Goal: Information Seeking & Learning: Learn about a topic

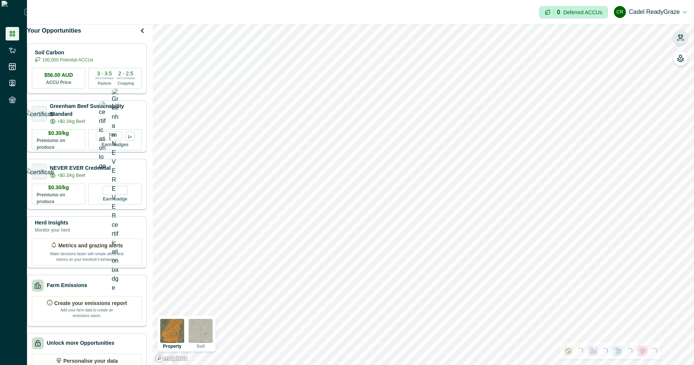
click at [681, 37] on icon "button" at bounding box center [680, 37] width 7 height 7
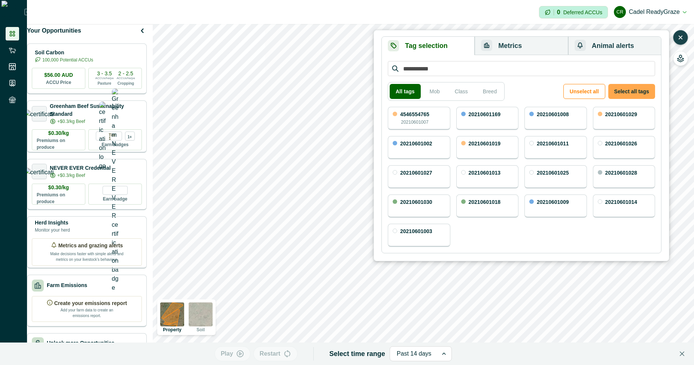
click at [623, 92] on button "Select all tags" at bounding box center [631, 91] width 47 height 15
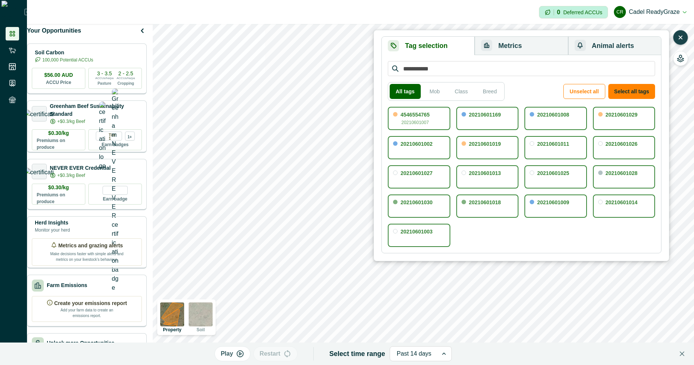
click at [526, 34] on div "Tag selection Metrics Animal alerts All tags Mob Class Breed Unselect all Selec…" at bounding box center [522, 145] width 296 height 231
click at [528, 42] on button "Metrics" at bounding box center [521, 46] width 93 height 18
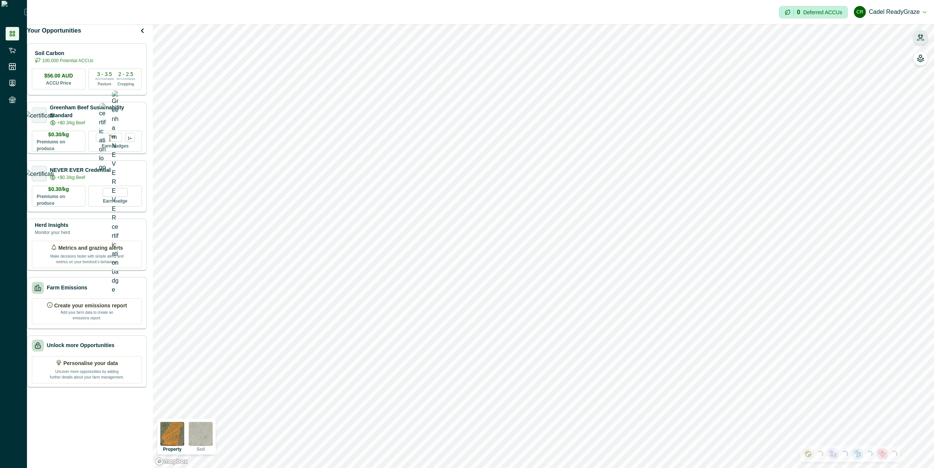
click at [694, 33] on button "button" at bounding box center [920, 37] width 15 height 15
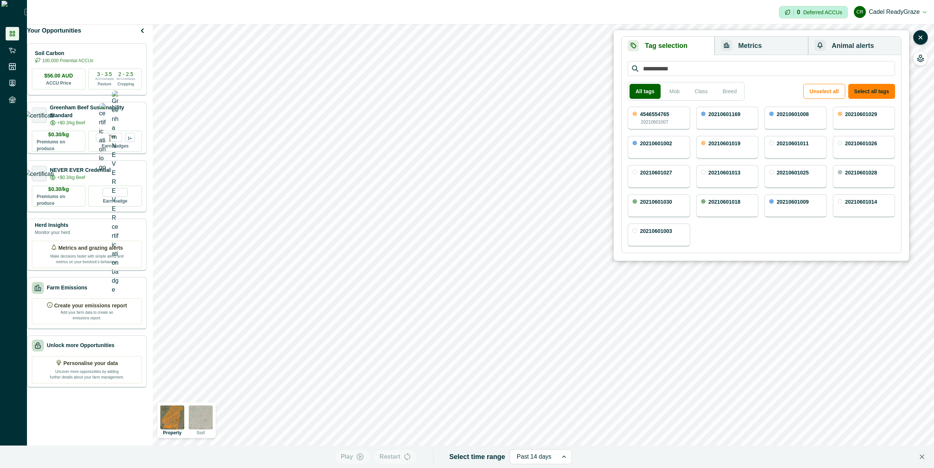
drag, startPoint x: 753, startPoint y: 51, endPoint x: 751, endPoint y: 63, distance: 12.1
click at [694, 51] on button "Metrics" at bounding box center [760, 46] width 93 height 18
click at [676, 46] on button "Tag selection" at bounding box center [668, 46] width 93 height 18
drag, startPoint x: 871, startPoint y: 93, endPoint x: 798, endPoint y: 73, distance: 74.9
click at [694, 92] on button "Select all tags" at bounding box center [871, 91] width 47 height 15
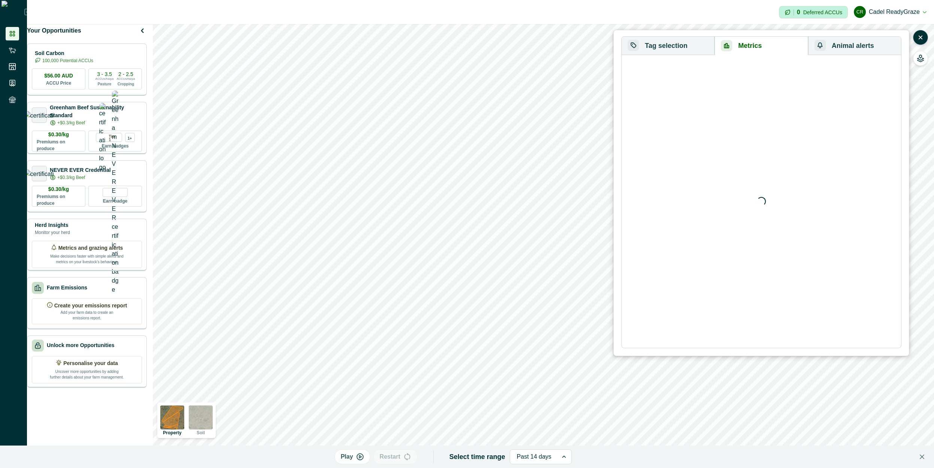
click at [694, 43] on button "Metrics" at bounding box center [760, 46] width 93 height 18
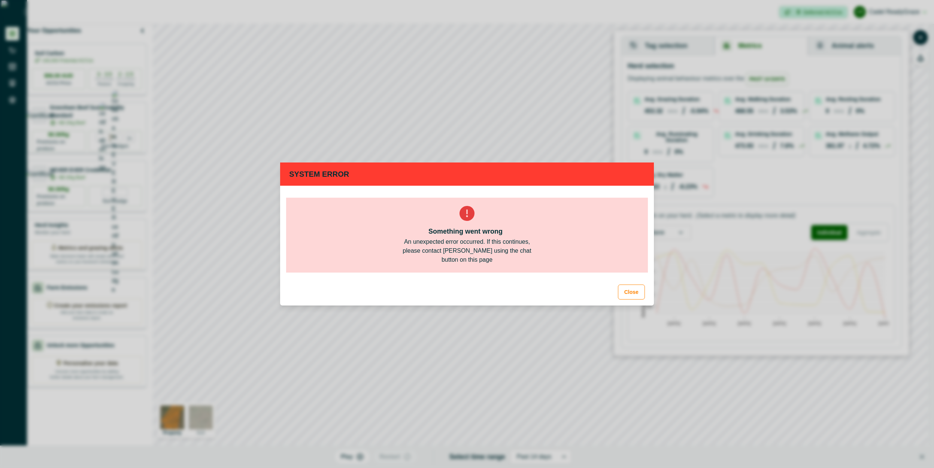
drag, startPoint x: 638, startPoint y: 294, endPoint x: 666, endPoint y: 282, distance: 30.4
click at [638, 295] on button "Close" at bounding box center [631, 292] width 27 height 15
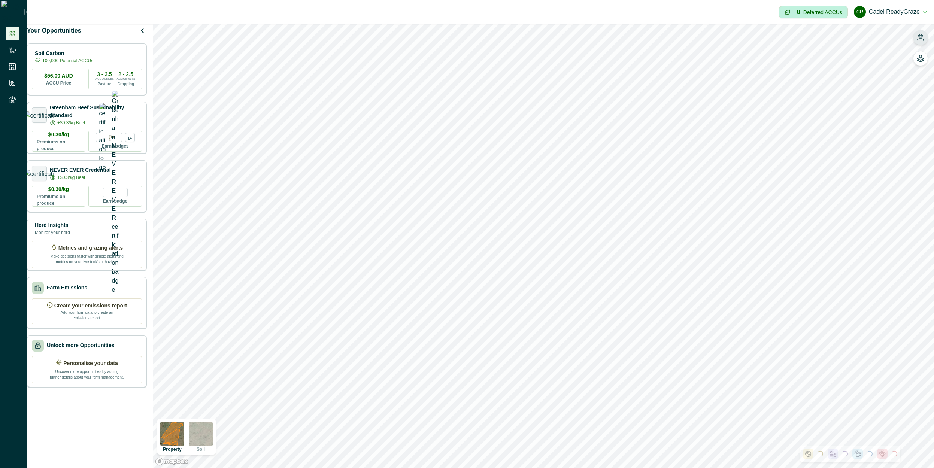
click at [694, 39] on button "button" at bounding box center [920, 37] width 15 height 15
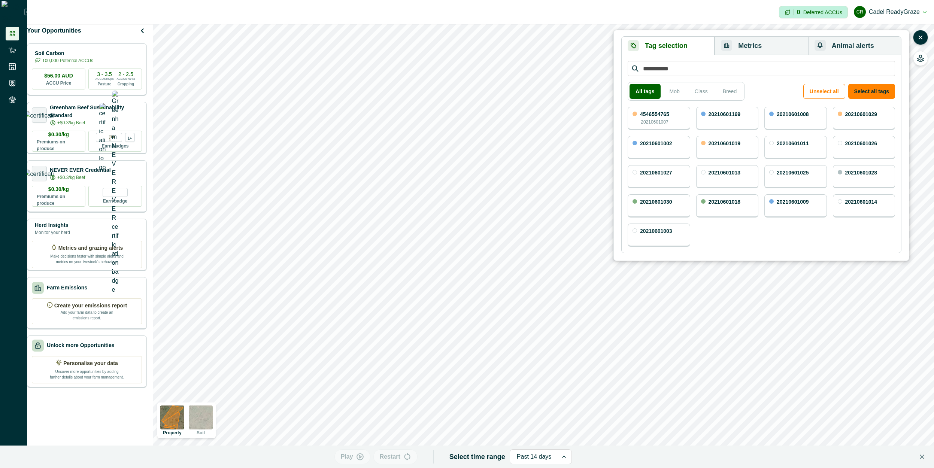
click at [694, 92] on button "Select all tags" at bounding box center [871, 91] width 47 height 15
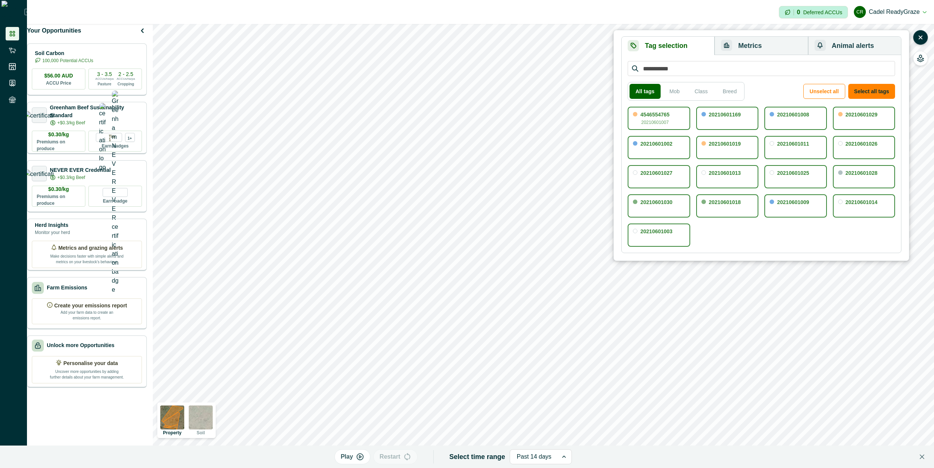
click at [694, 46] on button "Metrics" at bounding box center [760, 46] width 93 height 18
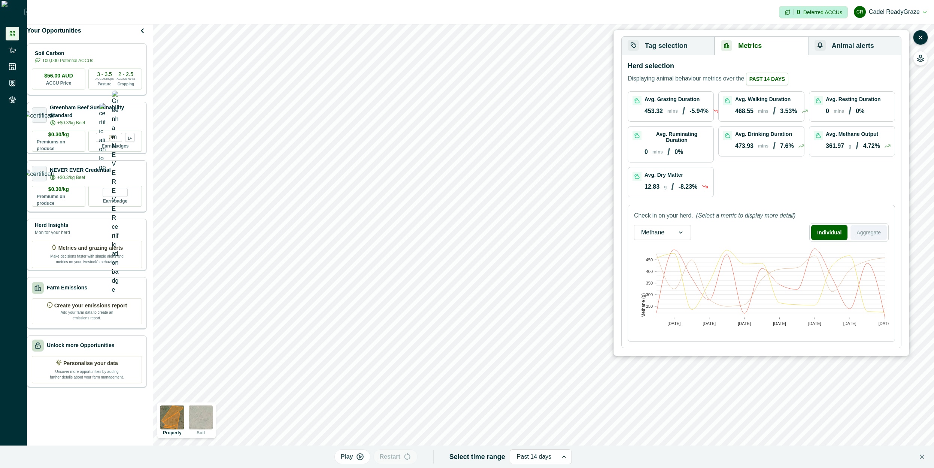
click at [694, 236] on button "Aggregate" at bounding box center [868, 232] width 36 height 15
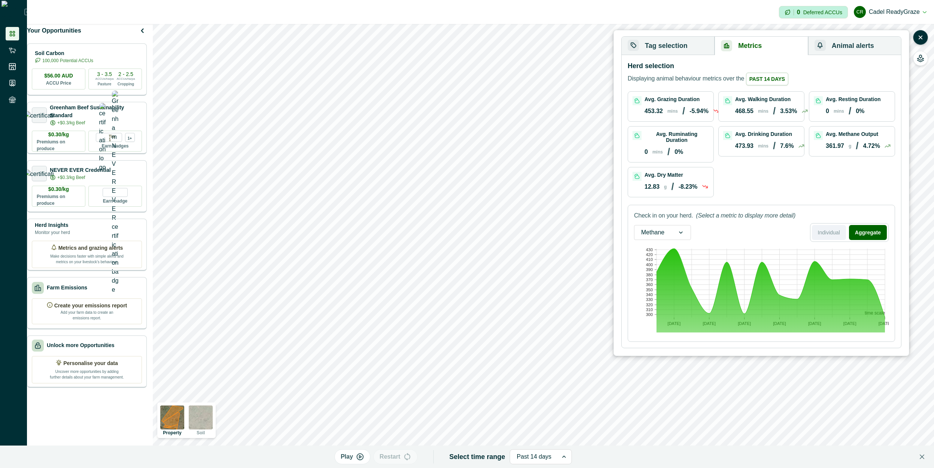
click at [694, 236] on button "Individual" at bounding box center [829, 232] width 34 height 15
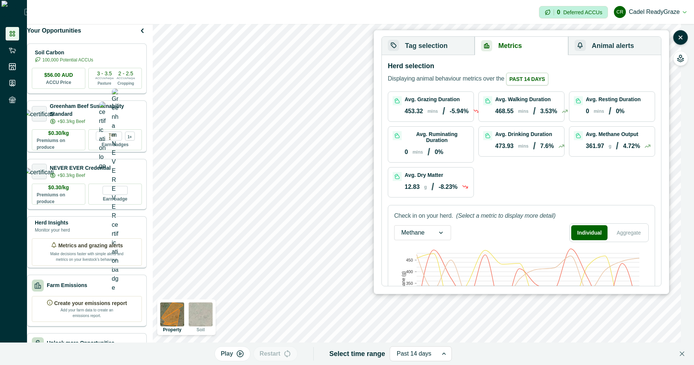
scroll to position [56, 0]
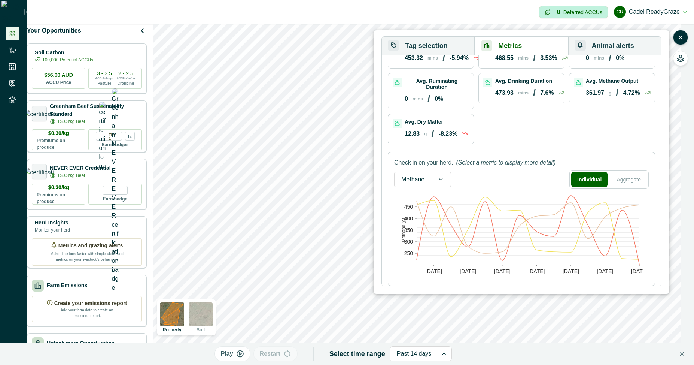
click at [404, 223] on text "Methane (g)" at bounding box center [403, 230] width 5 height 24
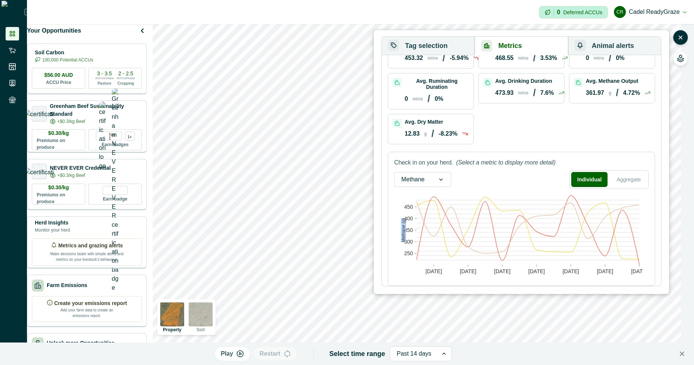
click at [404, 223] on text "Methane (g)" at bounding box center [403, 230] width 5 height 24
click at [402, 235] on text "Methane (g)" at bounding box center [403, 230] width 5 height 24
click at [611, 180] on button "Aggregate" at bounding box center [629, 179] width 36 height 15
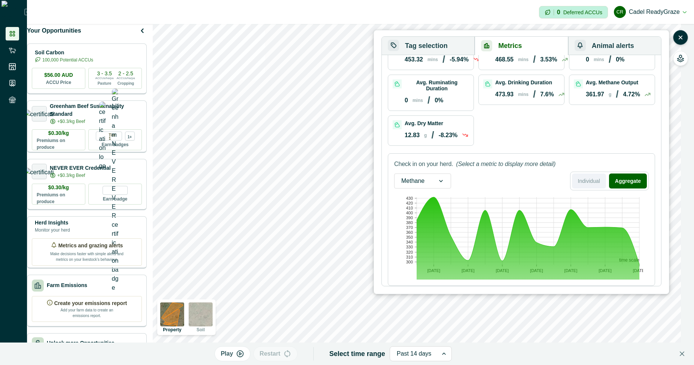
scroll to position [55, 0]
click at [590, 180] on button "Individual" at bounding box center [589, 180] width 34 height 15
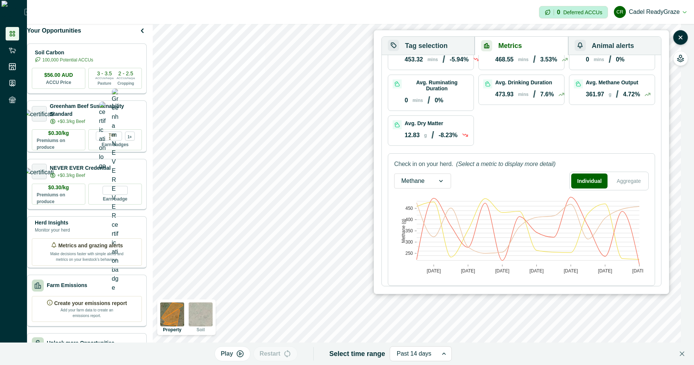
click at [403, 234] on text "Methane (g)" at bounding box center [403, 231] width 5 height 24
click at [630, 186] on button "Aggregate" at bounding box center [629, 180] width 36 height 15
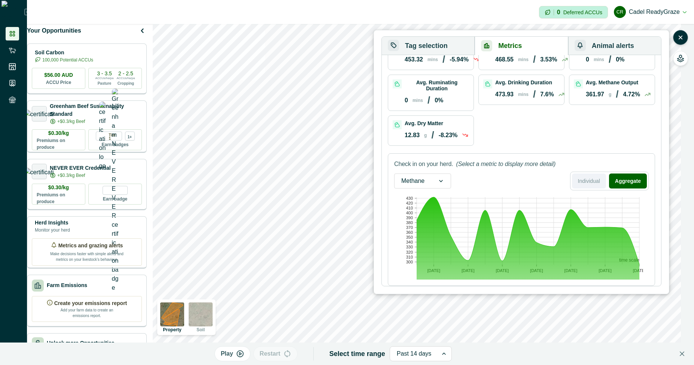
click at [590, 185] on button "Individual" at bounding box center [589, 180] width 34 height 15
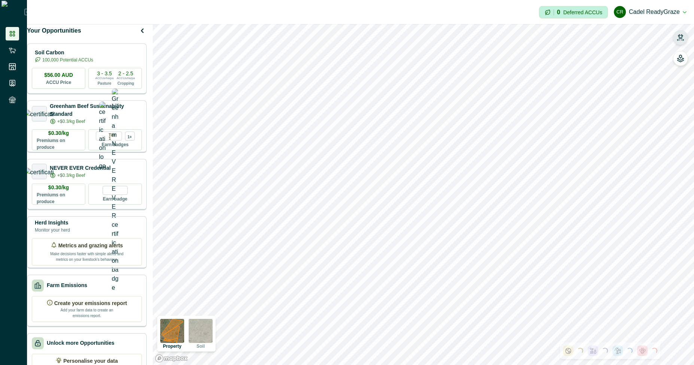
click at [677, 41] on button "button" at bounding box center [680, 37] width 15 height 15
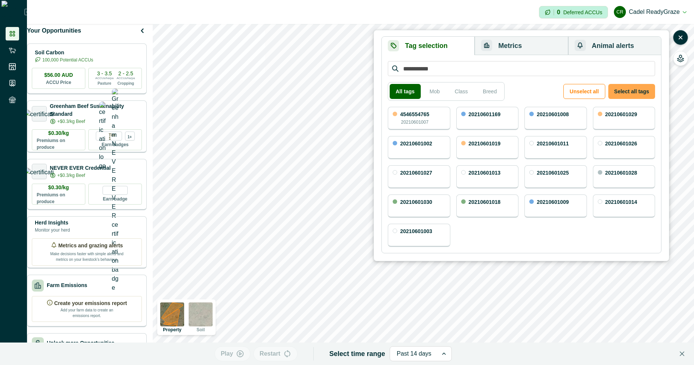
drag, startPoint x: 626, startPoint y: 94, endPoint x: 544, endPoint y: 78, distance: 83.1
click at [625, 94] on button "Select all tags" at bounding box center [631, 91] width 47 height 15
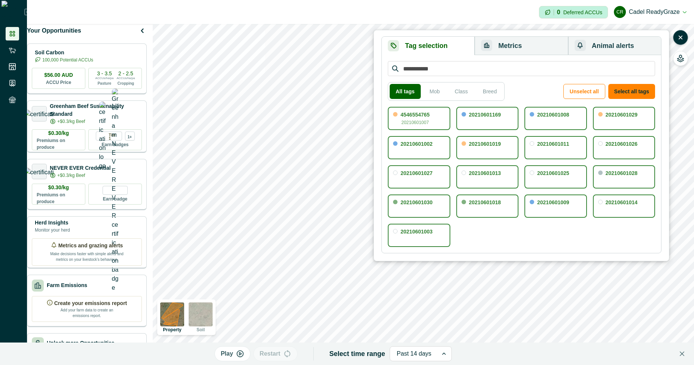
click at [521, 42] on button "Metrics" at bounding box center [521, 46] width 93 height 18
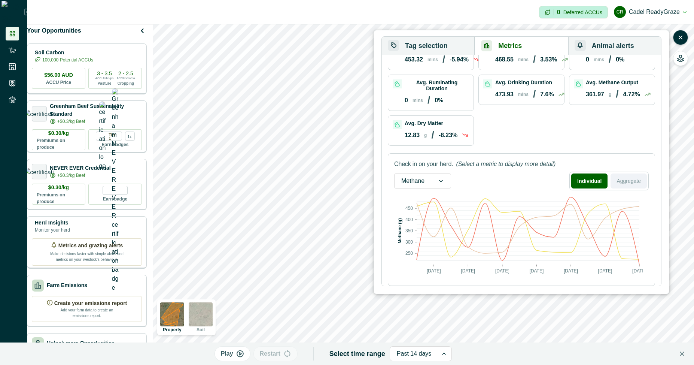
click at [639, 185] on button "Aggregate" at bounding box center [629, 180] width 36 height 15
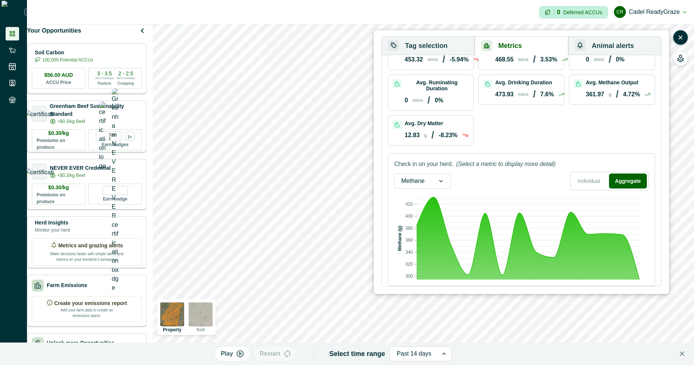
click at [410, 277] on text "300" at bounding box center [408, 275] width 7 height 5
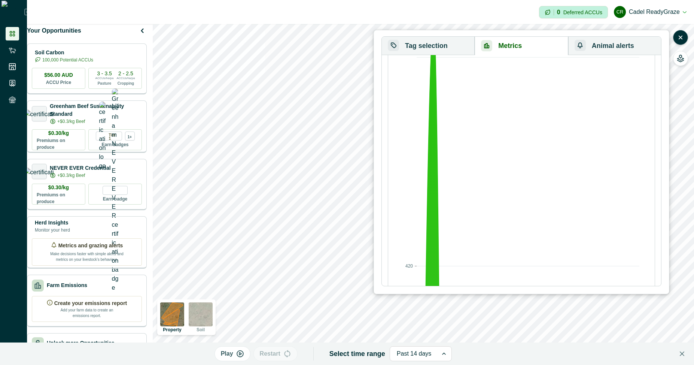
scroll to position [459, 0]
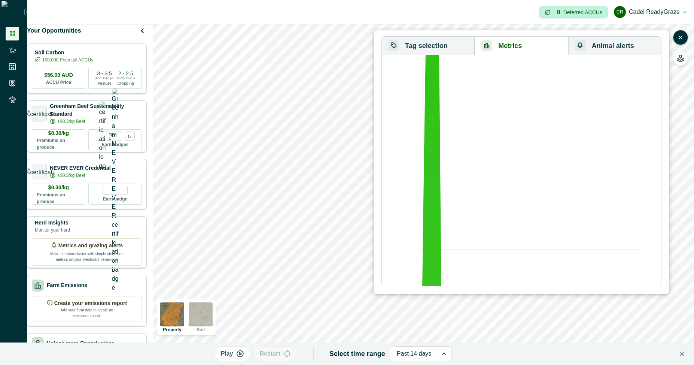
click at [653, 197] on div "Herd selection Displaying animal behaviour metrics over the Past 14 days Avg. G…" at bounding box center [521, 170] width 279 height 231
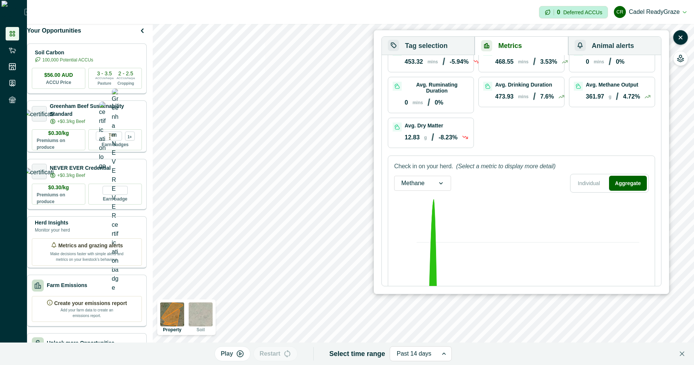
scroll to position [0, 0]
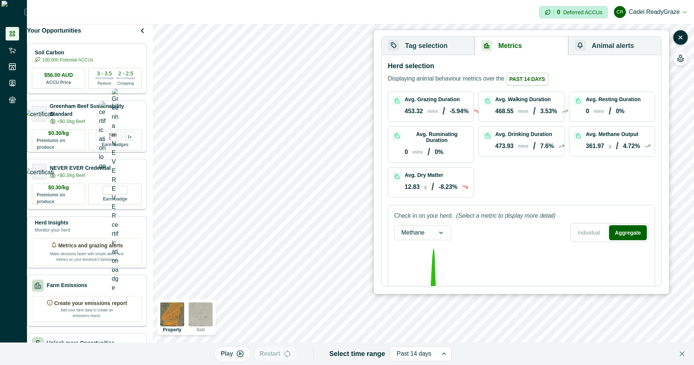
click at [647, 194] on div "Avg. Grazing Duration 453.32 mins / -5.94 % Avg. Walking Duration 468.55 mins /…" at bounding box center [521, 144] width 267 height 106
click at [609, 40] on button "Animal alerts" at bounding box center [614, 46] width 93 height 18
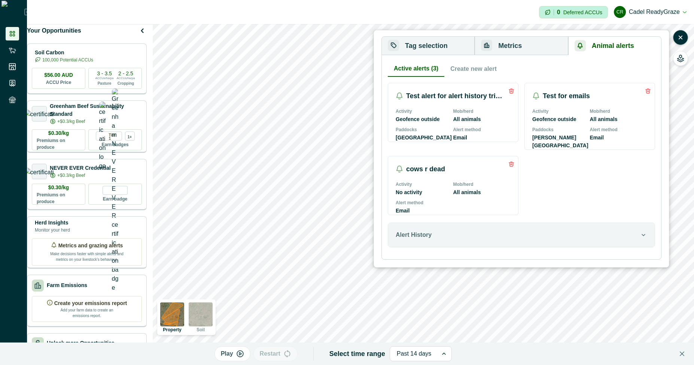
click at [528, 50] on button "Metrics" at bounding box center [521, 46] width 93 height 18
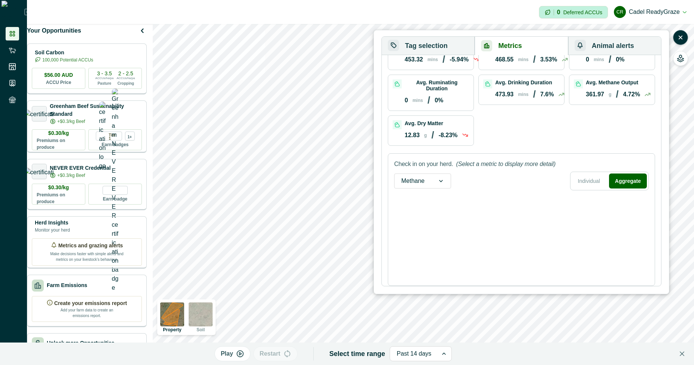
scroll to position [55, 0]
click at [441, 216] on div at bounding box center [521, 236] width 255 height 86
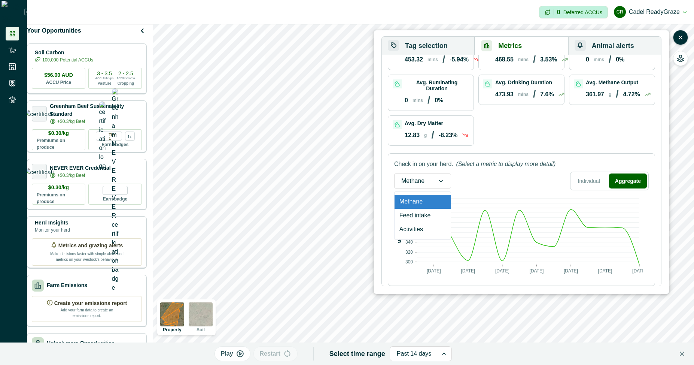
click at [438, 186] on div at bounding box center [440, 181] width 19 height 14
click at [417, 226] on div "Activities" at bounding box center [423, 229] width 56 height 14
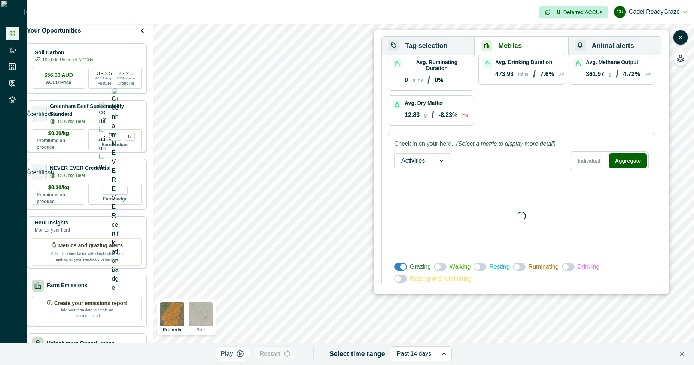
scroll to position [79, 0]
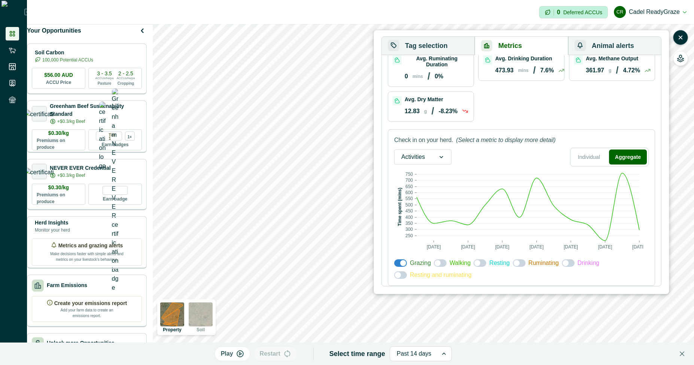
click at [438, 261] on span at bounding box center [438, 263] width 6 height 6
click at [481, 262] on span at bounding box center [480, 262] width 13 height 7
click at [518, 260] on span at bounding box center [519, 262] width 13 height 7
click at [568, 267] on div "Drinking" at bounding box center [581, 262] width 38 height 9
click at [566, 264] on span at bounding box center [568, 262] width 13 height 7
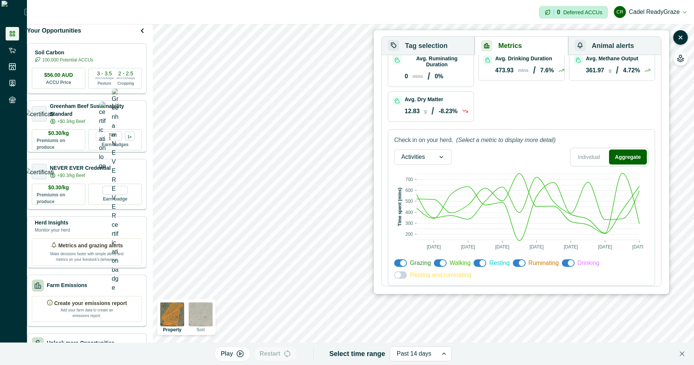
click at [444, 155] on icon at bounding box center [441, 156] width 7 height 7
click at [431, 176] on div "Methane" at bounding box center [423, 178] width 57 height 14
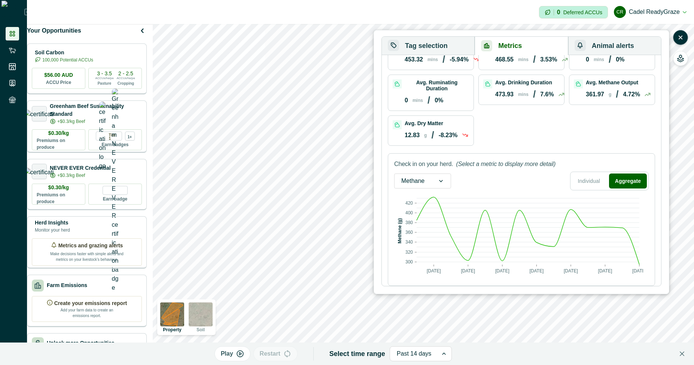
drag, startPoint x: 589, startPoint y: 180, endPoint x: 540, endPoint y: 189, distance: 49.9
click at [589, 181] on button "Individual" at bounding box center [589, 180] width 34 height 15
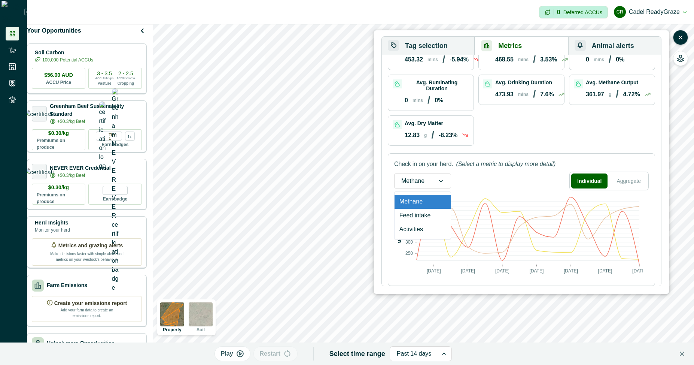
drag, startPoint x: 438, startPoint y: 179, endPoint x: 437, endPoint y: 183, distance: 4.2
click at [438, 182] on icon at bounding box center [440, 180] width 7 height 7
click at [418, 228] on div "Activities" at bounding box center [423, 229] width 56 height 14
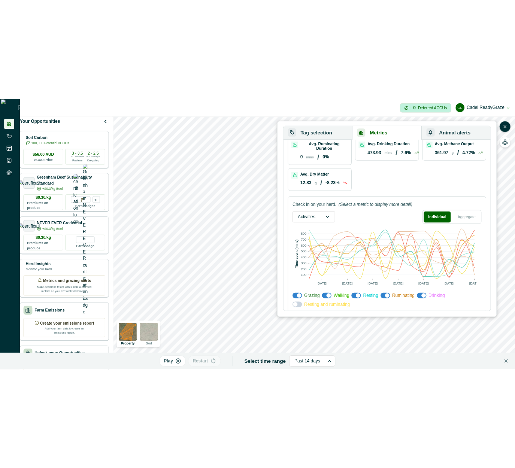
scroll to position [79, 0]
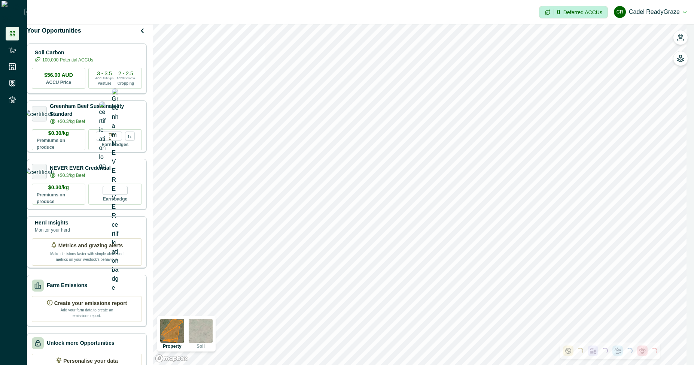
drag, startPoint x: 679, startPoint y: 36, endPoint x: 644, endPoint y: 0, distance: 50.3
click at [678, 37] on icon "button" at bounding box center [680, 37] width 7 height 7
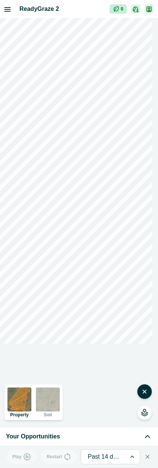
click at [158, 166] on div at bounding box center [79, 234] width 158 height 432
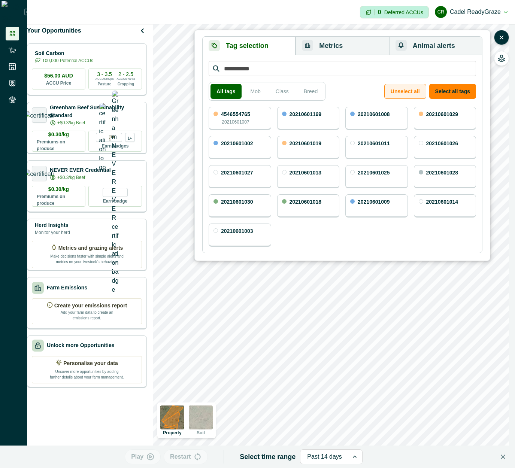
drag, startPoint x: 464, startPoint y: 86, endPoint x: 394, endPoint y: 90, distance: 70.9
click at [461, 89] on button "Select all tags" at bounding box center [452, 91] width 47 height 15
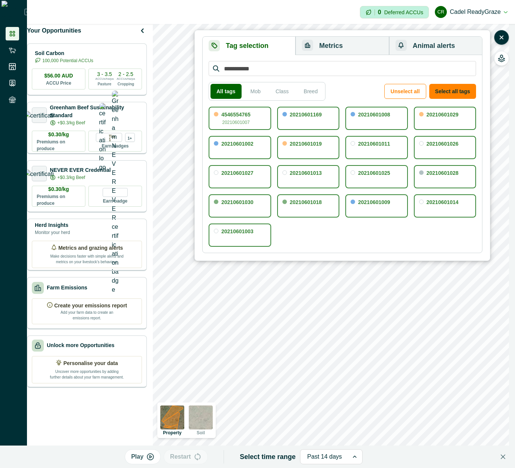
click at [357, 45] on button "Metrics" at bounding box center [341, 46] width 93 height 18
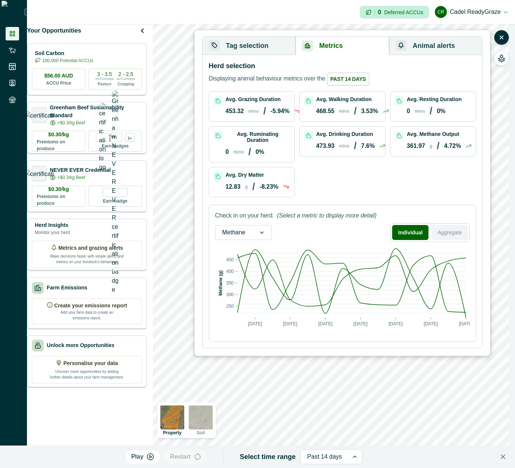
click at [455, 233] on button "Aggregate" at bounding box center [449, 232] width 36 height 15
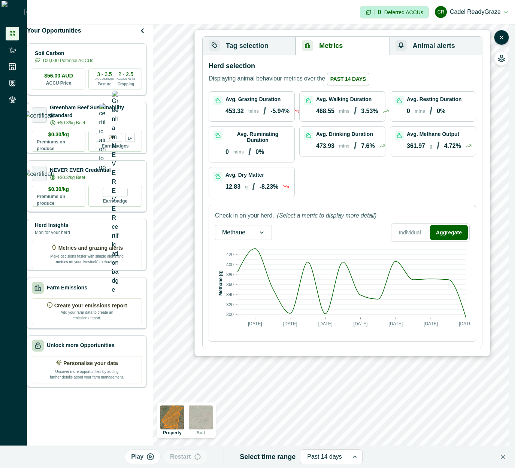
click at [244, 238] on div at bounding box center [233, 232] width 23 height 10
click at [231, 286] on div "Activities" at bounding box center [243, 281] width 56 height 14
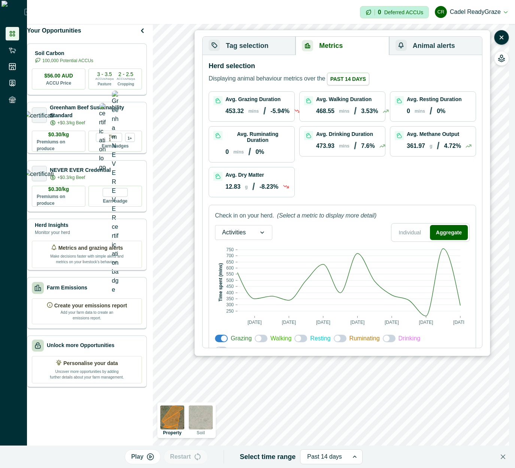
scroll to position [16, 0]
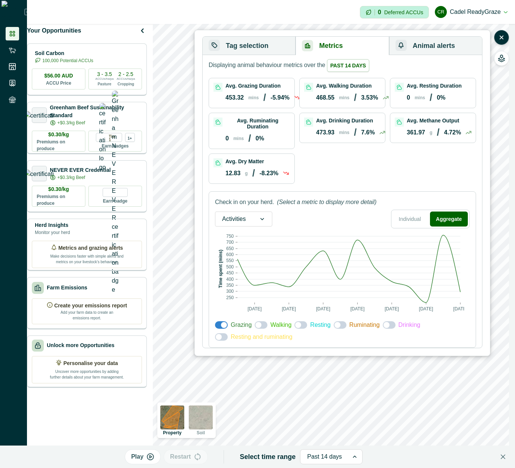
click at [261, 323] on span at bounding box center [261, 324] width 13 height 7
click at [299, 323] on span at bounding box center [298, 325] width 6 height 6
click at [338, 323] on span at bounding box center [337, 325] width 6 height 6
click at [386, 325] on span at bounding box center [386, 325] width 6 height 6
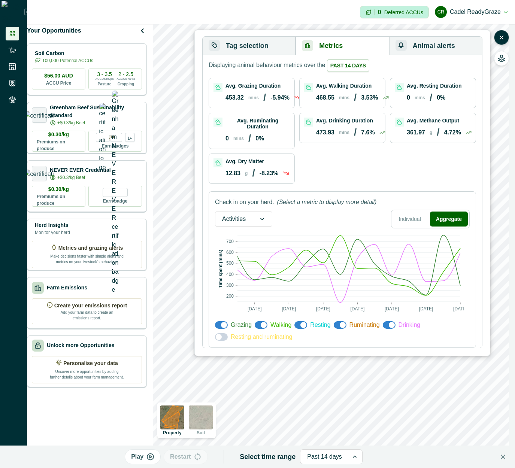
click at [218, 338] on span at bounding box center [219, 337] width 6 height 6
click at [408, 210] on div "Individual Aggregate" at bounding box center [430, 219] width 79 height 19
click at [409, 215] on button "Individual" at bounding box center [410, 219] width 34 height 15
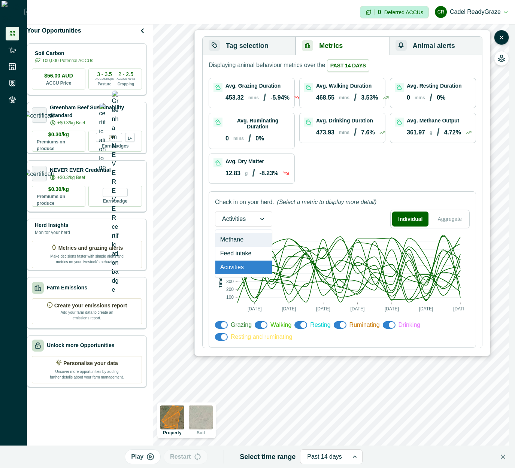
click at [240, 216] on div at bounding box center [234, 219] width 24 height 10
drag, startPoint x: 240, startPoint y: 233, endPoint x: 239, endPoint y: 237, distance: 4.9
click at [240, 233] on div "Methane Feed intake Activities" at bounding box center [243, 254] width 57 height 48
click at [241, 238] on div "Methane" at bounding box center [243, 240] width 57 height 14
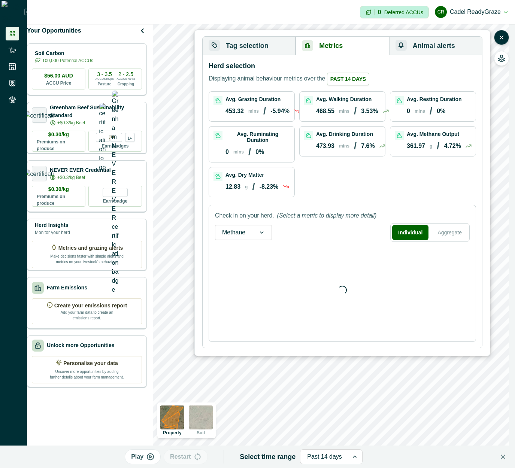
scroll to position [0, 0]
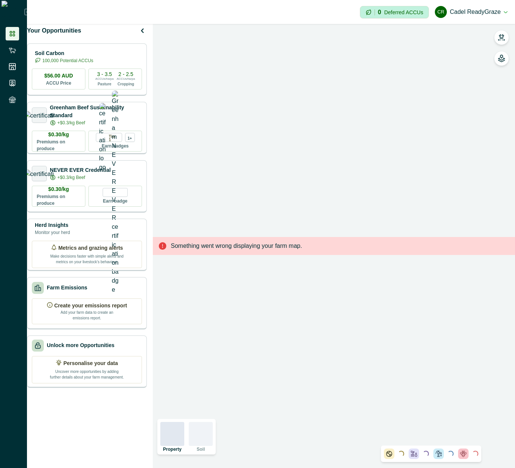
click at [500, 35] on icon "button" at bounding box center [501, 36] width 5 height 4
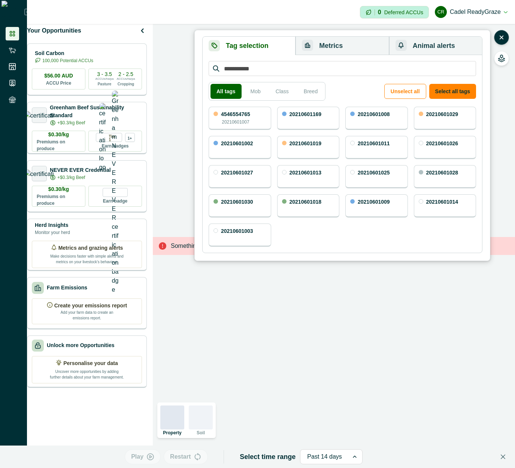
drag, startPoint x: 463, startPoint y: 94, endPoint x: 381, endPoint y: 64, distance: 87.3
click at [463, 95] on button "Select all tags" at bounding box center [452, 91] width 47 height 15
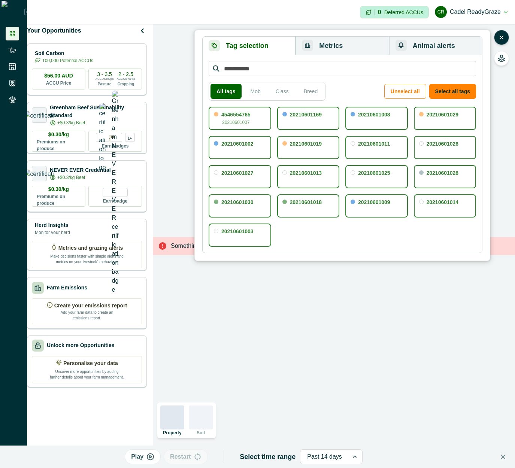
click at [364, 47] on button "Metrics" at bounding box center [341, 46] width 93 height 18
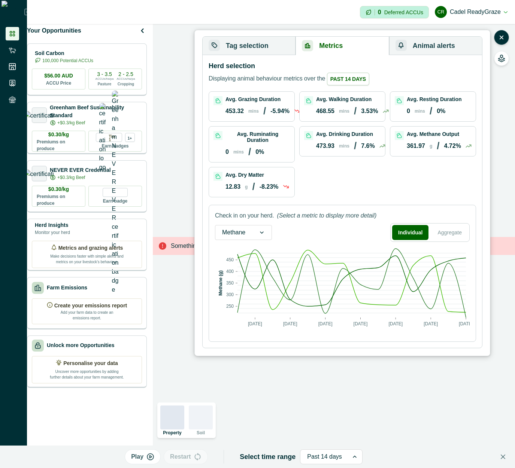
click at [261, 231] on div at bounding box center [261, 232] width 19 height 14
click at [250, 282] on div "Activities" at bounding box center [243, 281] width 56 height 14
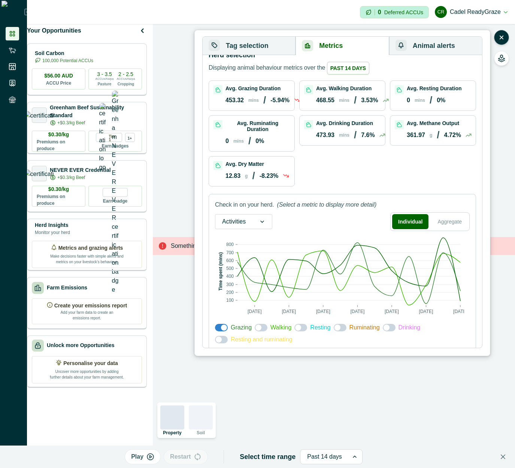
scroll to position [16, 0]
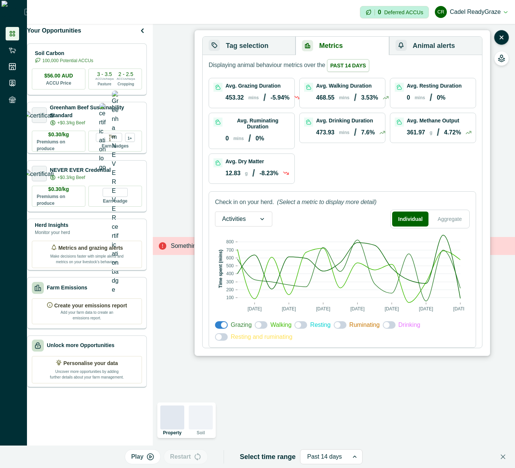
click at [221, 325] on span at bounding box center [224, 325] width 6 height 6
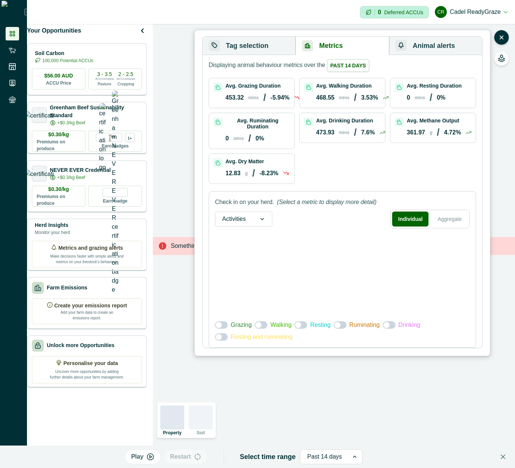
click at [221, 325] on span at bounding box center [219, 325] width 6 height 6
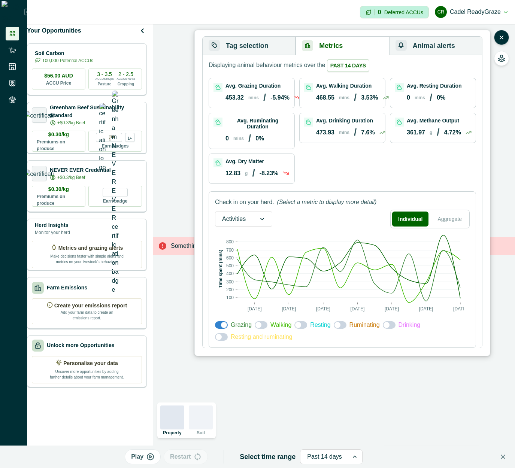
click at [221, 325] on span at bounding box center [224, 325] width 6 height 6
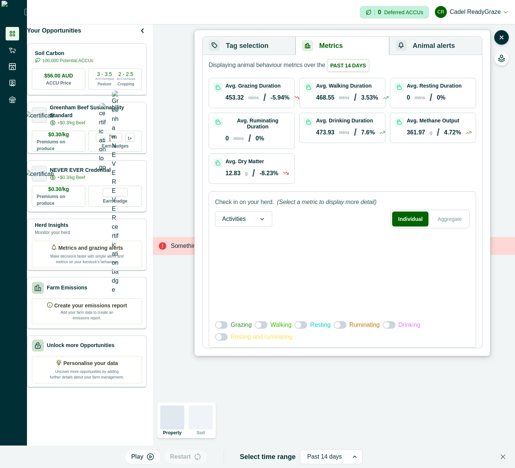
click at [221, 325] on span at bounding box center [219, 325] width 6 height 6
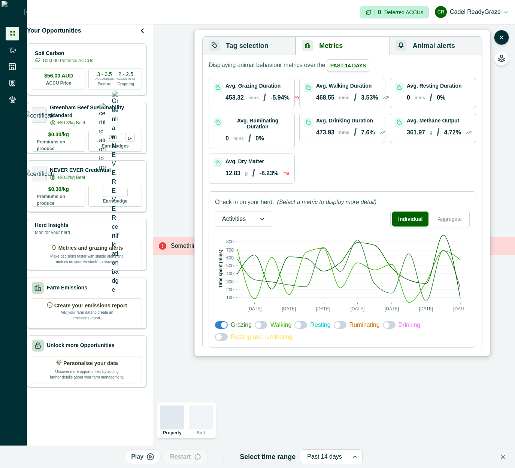
click at [221, 325] on span at bounding box center [224, 325] width 6 height 6
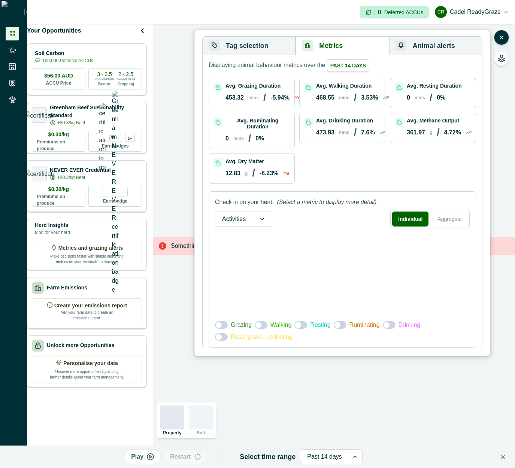
click at [221, 325] on span at bounding box center [219, 325] width 6 height 6
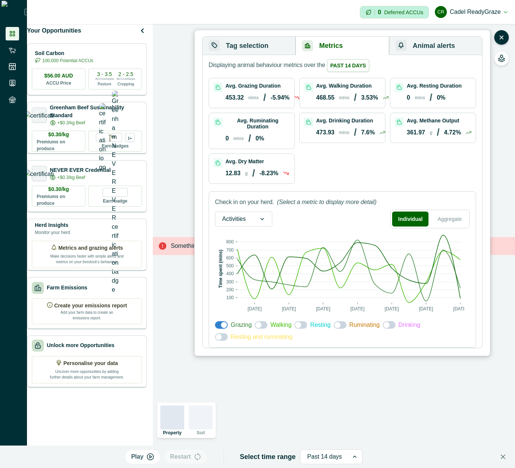
click at [262, 328] on span at bounding box center [261, 324] width 13 height 7
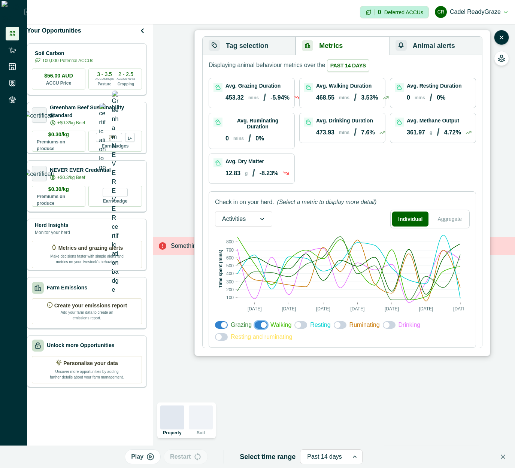
click at [262, 326] on span at bounding box center [264, 325] width 6 height 6
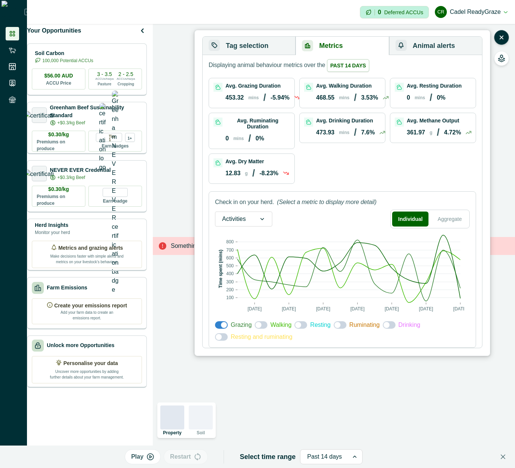
click at [262, 326] on span at bounding box center [261, 324] width 13 height 7
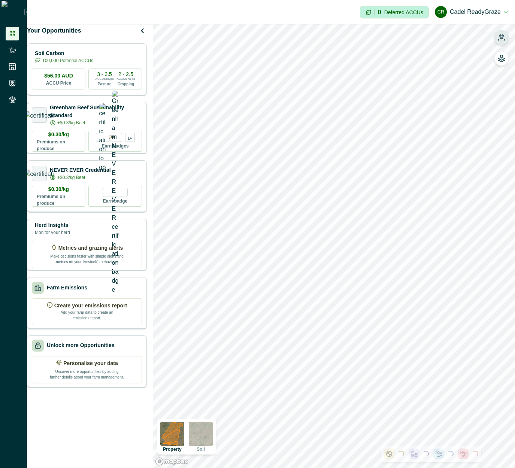
click at [508, 37] on button "button" at bounding box center [501, 37] width 15 height 15
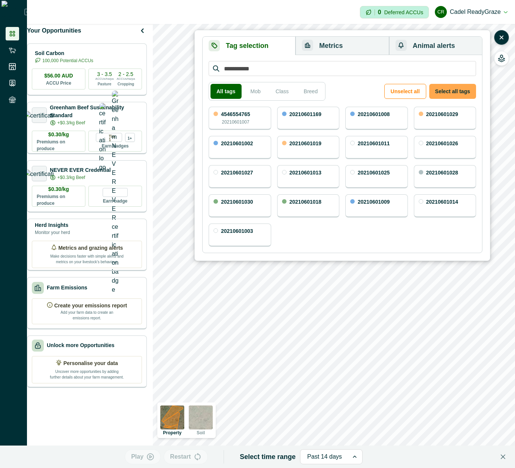
click at [459, 95] on button "Select all tags" at bounding box center [452, 91] width 47 height 15
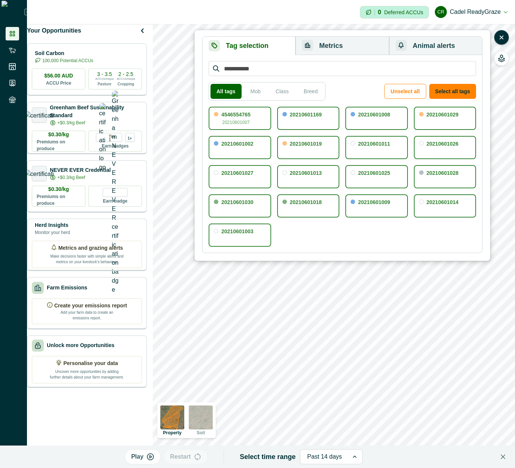
click at [380, 44] on button "Metrics" at bounding box center [341, 46] width 93 height 18
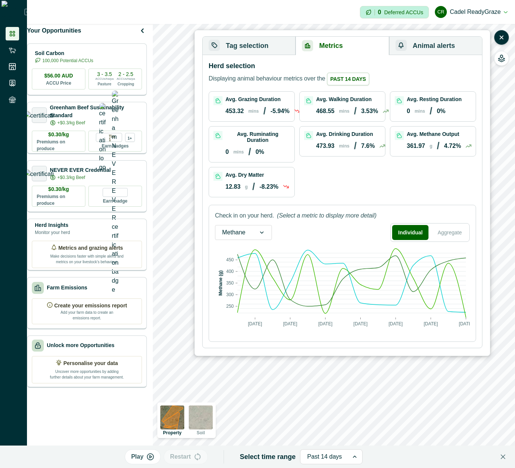
click at [262, 234] on icon at bounding box center [261, 232] width 7 height 7
click at [243, 283] on div "Activities" at bounding box center [243, 281] width 56 height 14
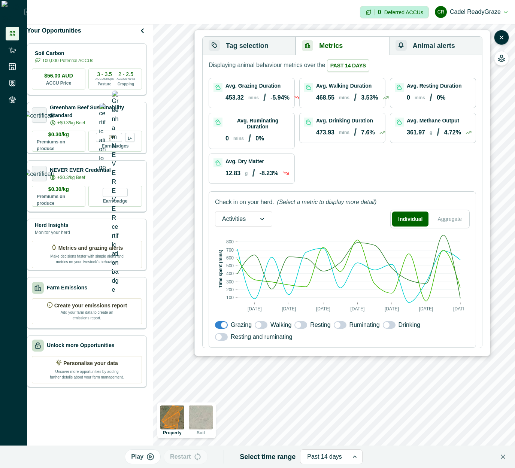
click at [342, 325] on span at bounding box center [340, 324] width 13 height 7
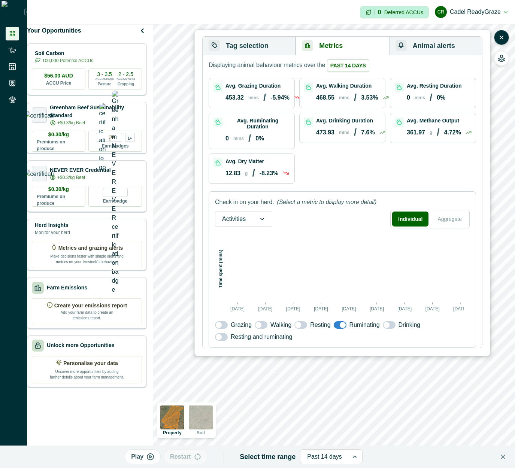
click at [300, 326] on span at bounding box center [298, 325] width 6 height 6
click at [267, 326] on div "Walking" at bounding box center [273, 324] width 37 height 9
click at [223, 326] on span at bounding box center [221, 324] width 13 height 7
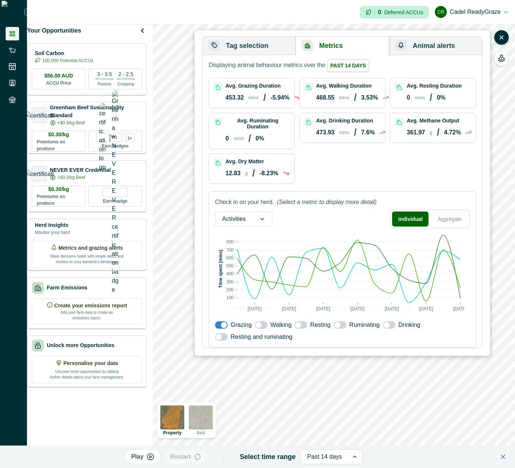
drag, startPoint x: 262, startPoint y: 325, endPoint x: 265, endPoint y: 327, distance: 4.4
click at [262, 325] on span at bounding box center [261, 324] width 13 height 7
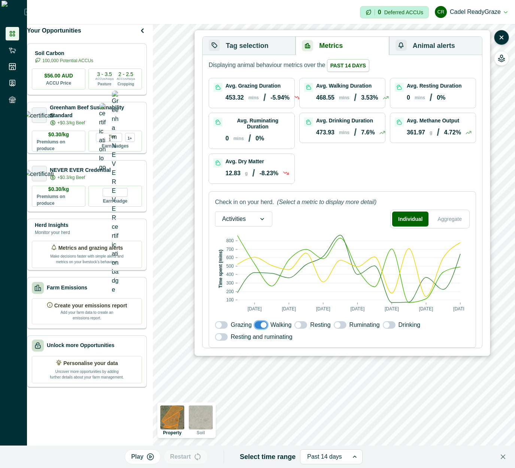
click at [220, 327] on span at bounding box center [219, 325] width 6 height 6
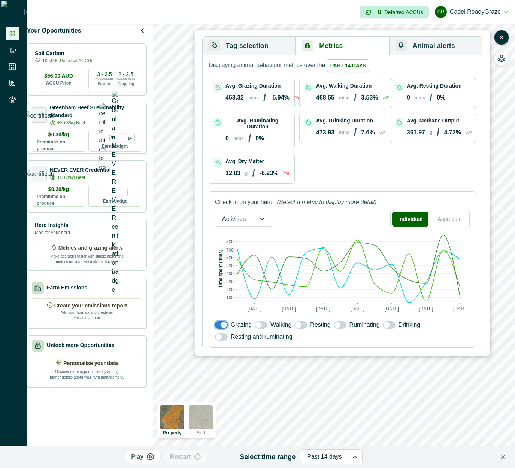
click at [386, 326] on span at bounding box center [386, 325] width 6 height 6
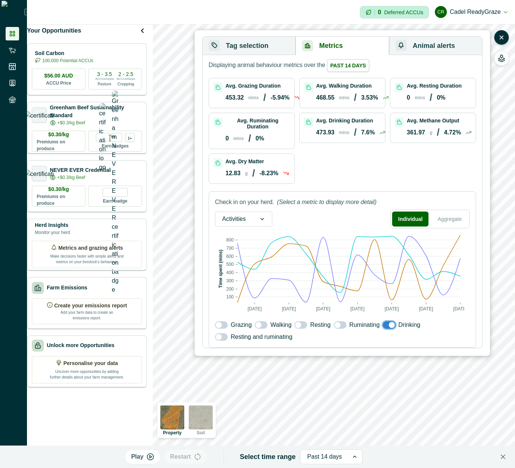
click at [225, 338] on span at bounding box center [221, 336] width 13 height 7
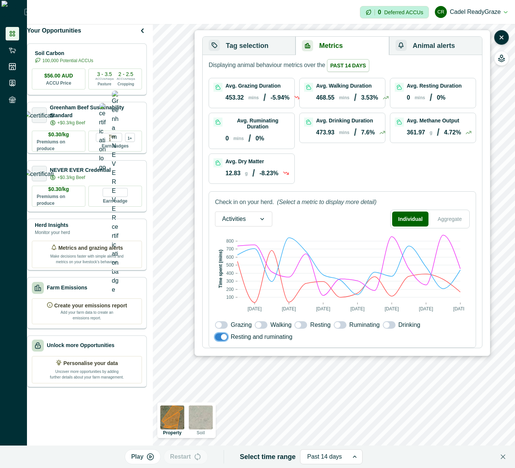
click at [269, 213] on div at bounding box center [261, 219] width 19 height 14
click at [450, 224] on button "Aggregate" at bounding box center [449, 219] width 36 height 15
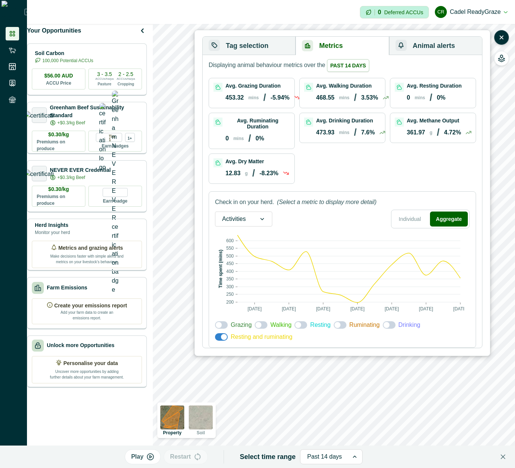
click at [261, 324] on span at bounding box center [261, 324] width 13 height 7
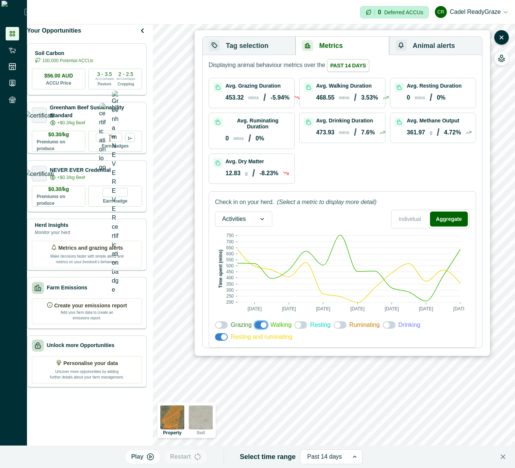
click at [229, 321] on div "Grazing" at bounding box center [233, 324] width 37 height 9
click at [224, 326] on span at bounding box center [221, 324] width 13 height 7
click at [342, 328] on span at bounding box center [340, 324] width 13 height 7
drag, startPoint x: 230, startPoint y: 220, endPoint x: 234, endPoint y: 218, distance: 4.5
click at [230, 219] on div at bounding box center [234, 219] width 24 height 10
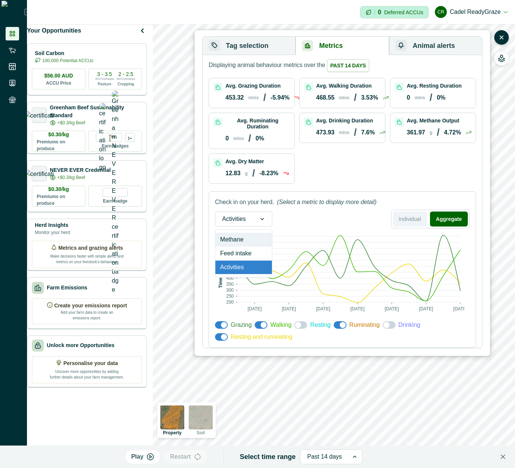
drag, startPoint x: 405, startPoint y: 215, endPoint x: 406, endPoint y: 219, distance: 3.8
click at [406, 218] on button "Individual" at bounding box center [410, 219] width 34 height 15
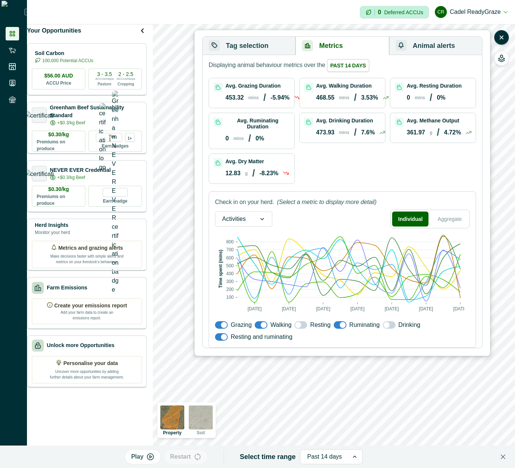
click at [337, 327] on span at bounding box center [340, 324] width 13 height 7
click at [261, 326] on span at bounding box center [264, 325] width 6 height 6
click at [300, 326] on span at bounding box center [300, 324] width 13 height 7
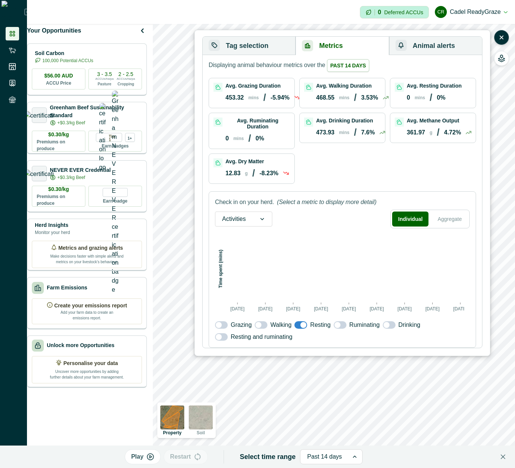
click at [300, 326] on span at bounding box center [303, 325] width 6 height 6
click at [446, 216] on button "Aggregate" at bounding box center [449, 219] width 36 height 15
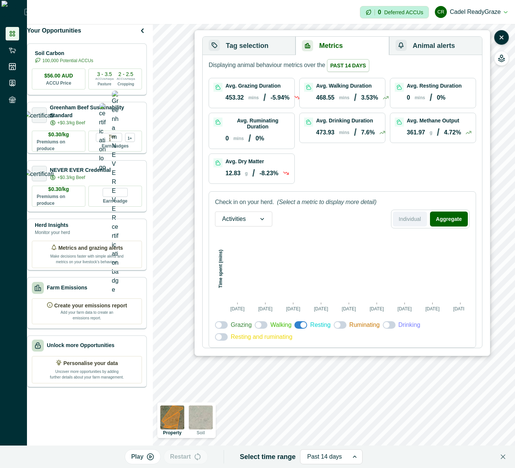
click at [405, 218] on button "Individual" at bounding box center [410, 219] width 34 height 15
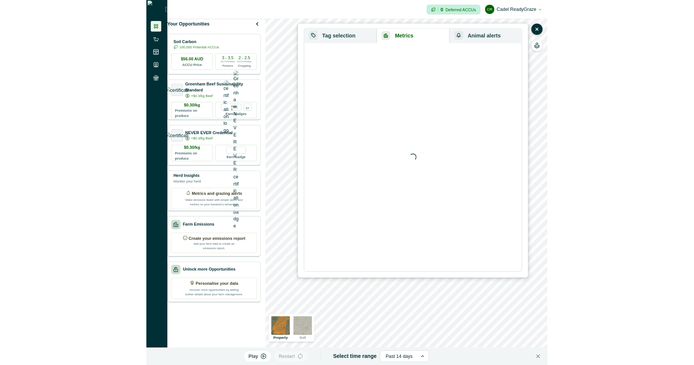
scroll to position [0, 0]
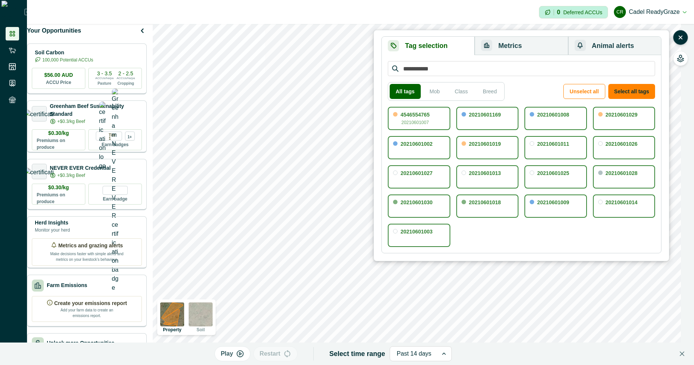
click at [516, 47] on button "Metrics" at bounding box center [521, 46] width 93 height 18
